Goal: Information Seeking & Learning: Learn about a topic

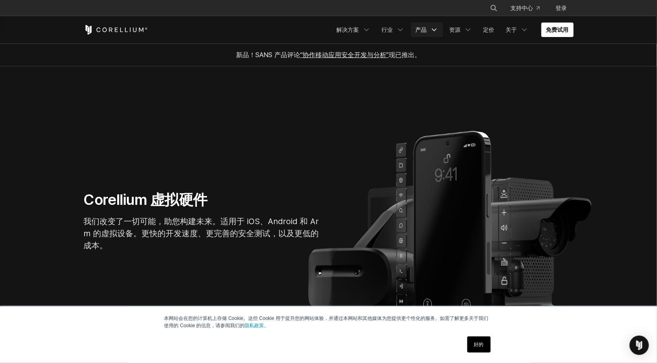
click at [426, 27] on font "产品" at bounding box center [421, 29] width 11 height 7
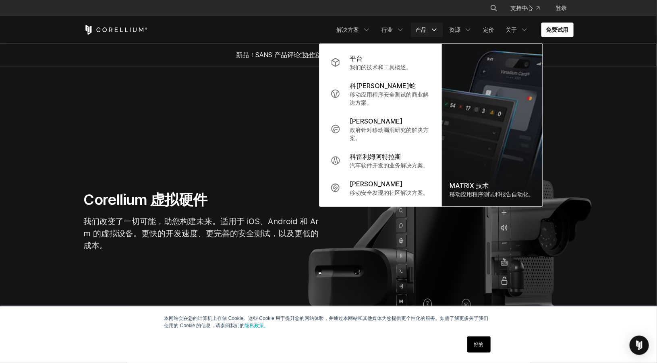
click at [271, 102] on section "Corellium 虚拟硬件 我们改变了一切可能，助您构建未来。适用于 iOS、Android 和 Arm 的虚拟设备。更快的开发速度、更完善的安全测试，以及…" at bounding box center [328, 224] width 657 height 316
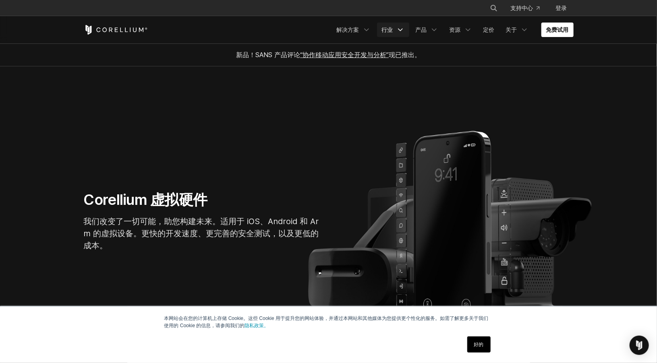
click at [399, 33] on icon "导航菜单" at bounding box center [401, 30] width 8 height 8
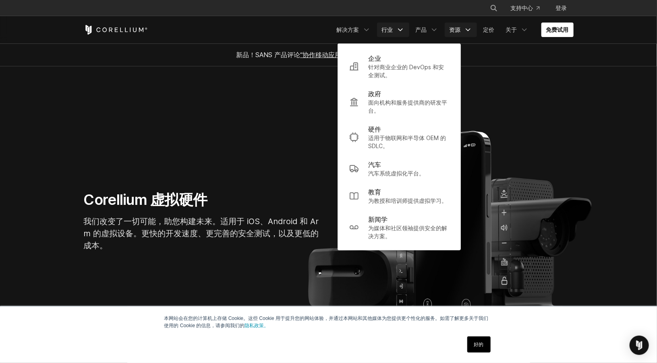
click at [467, 29] on polyline "导航菜单" at bounding box center [468, 30] width 4 height 2
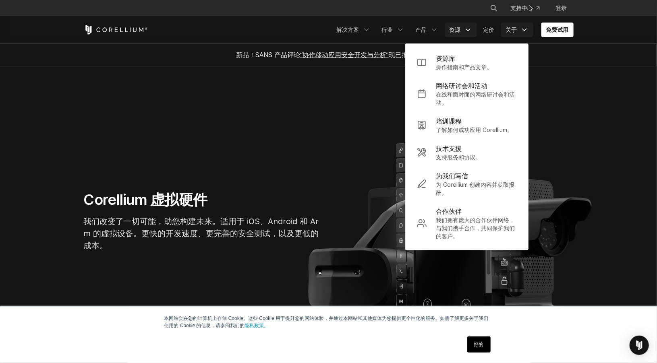
click at [523, 28] on icon "导航菜单" at bounding box center [525, 30] width 8 height 8
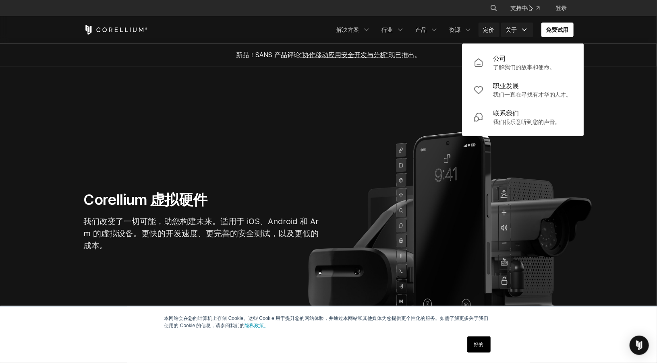
click at [487, 29] on font "定价" at bounding box center [489, 29] width 11 height 7
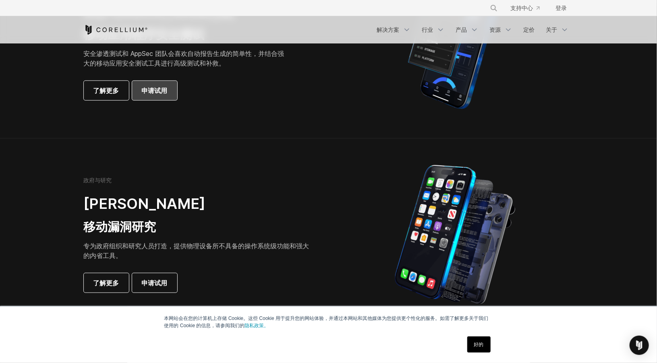
scroll to position [403, 0]
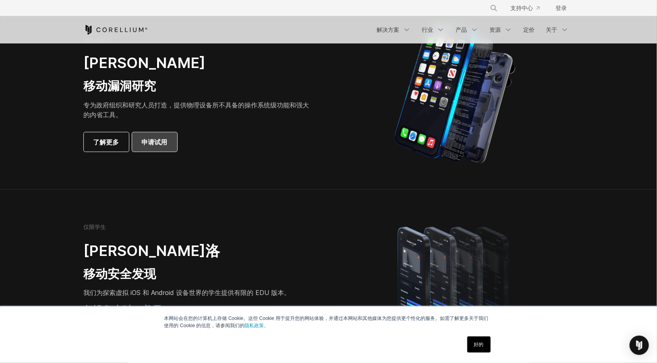
click at [166, 143] on font "申请试用" at bounding box center [155, 142] width 26 height 8
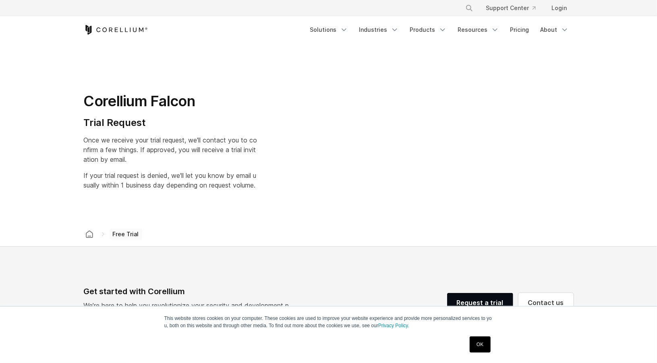
select select "**"
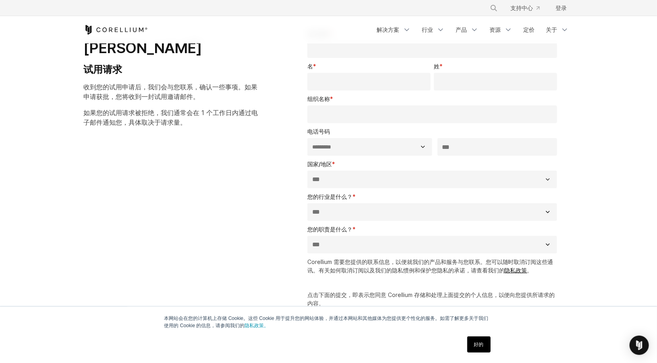
scroll to position [40, 0]
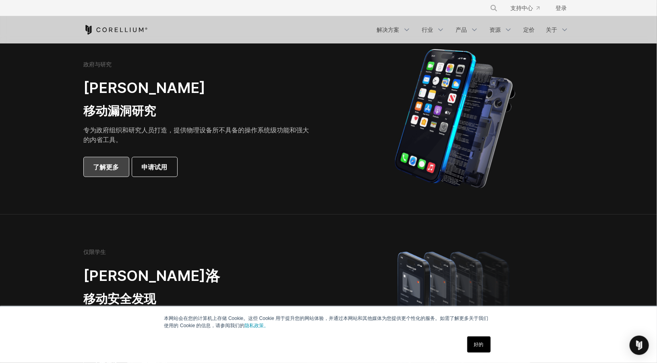
click at [112, 165] on font "了解更多" at bounding box center [106, 167] width 26 height 8
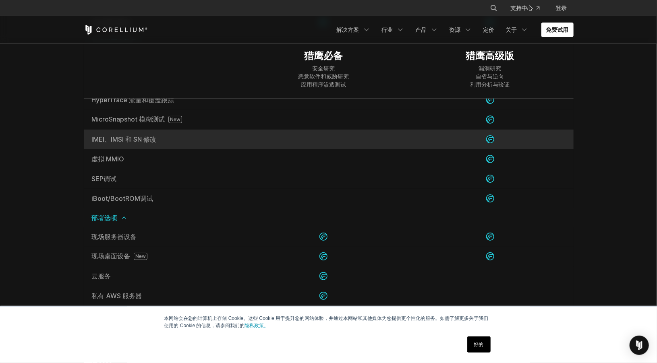
scroll to position [1617, 0]
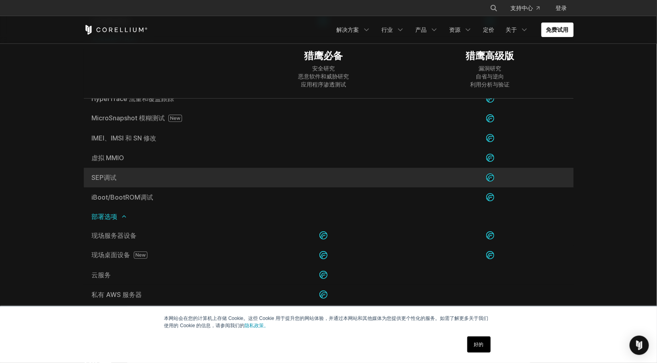
click at [98, 179] on font "SEP调试" at bounding box center [104, 178] width 25 height 8
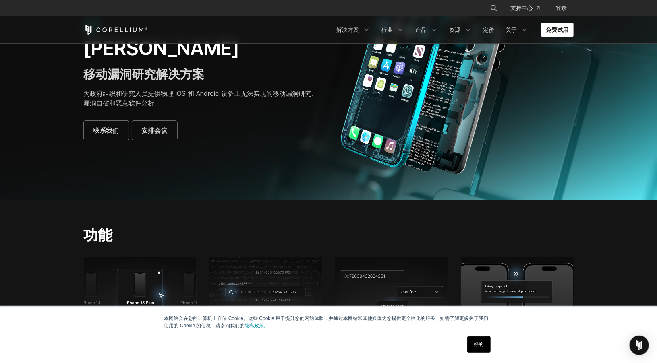
scroll to position [0, 0]
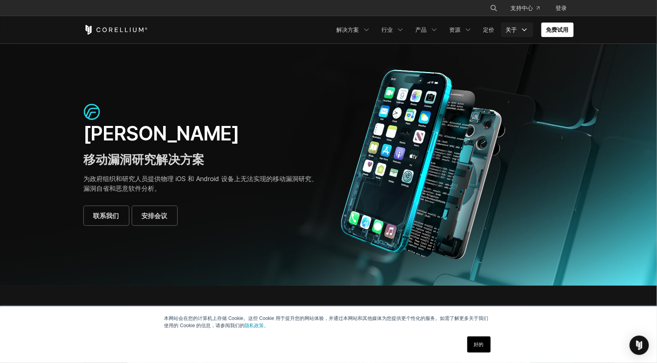
click at [521, 27] on icon "导航菜单" at bounding box center [525, 30] width 8 height 8
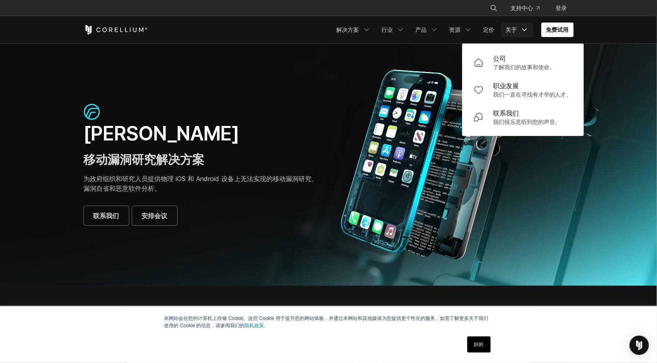
click at [355, 80] on img at bounding box center [423, 164] width 173 height 191
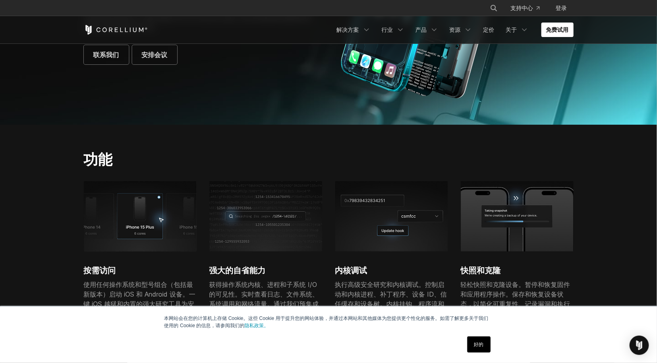
scroll to position [161, 0]
